Goal: Transaction & Acquisition: Obtain resource

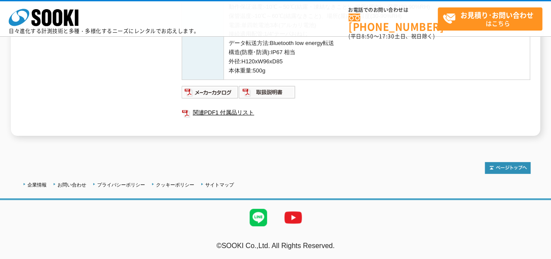
scroll to position [244, 0]
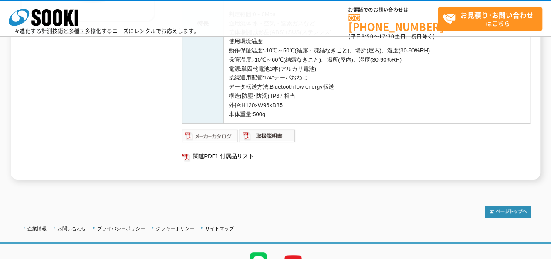
click at [221, 133] on img at bounding box center [210, 136] width 57 height 14
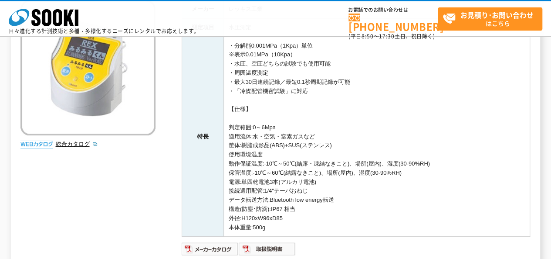
scroll to position [0, 0]
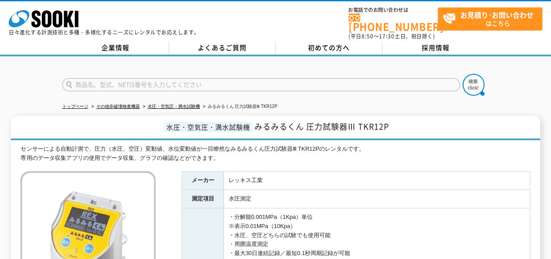
click at [383, 175] on td "レッキス工業" at bounding box center [377, 180] width 306 height 18
click at [302, 122] on span "みるみるくん 圧力試験器Ⅲ TKR12P" at bounding box center [322, 126] width 135 height 12
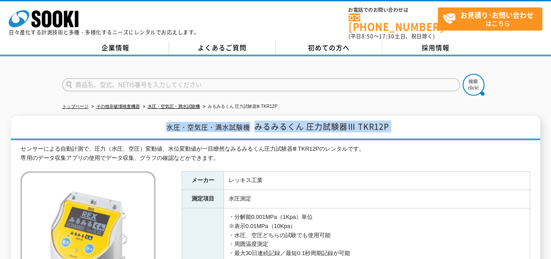
click at [305, 122] on span "みるみるくん 圧力試験器Ⅲ TKR12P" at bounding box center [322, 126] width 135 height 12
click at [388, 122] on span "みるみるくん 圧力試験器Ⅲ TKR12P" at bounding box center [322, 126] width 135 height 12
click at [330, 120] on span "みるみるくん 圧力試験器Ⅲ TKR12P" at bounding box center [322, 126] width 135 height 12
drag, startPoint x: 257, startPoint y: 119, endPoint x: 394, endPoint y: 125, distance: 137.4
click at [394, 125] on h1 "水圧・空気圧・満水試験機 みるみるくん 圧力試験器Ⅲ TKR12P" at bounding box center [275, 128] width 529 height 24
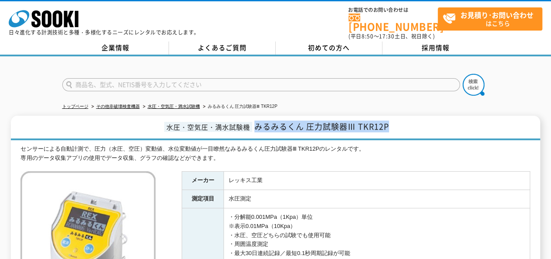
copy span "みるみるくん 圧力試験器Ⅲ TKR12P"
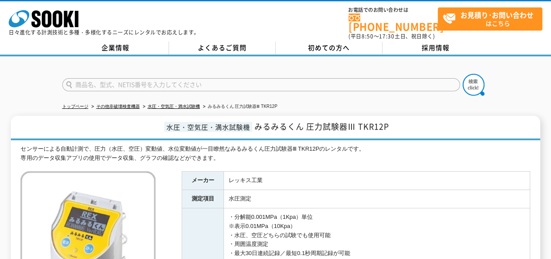
click at [377, 176] on td "レッキス工業" at bounding box center [377, 180] width 306 height 18
click at [359, 171] on td "レッキス工業" at bounding box center [377, 180] width 306 height 18
